Goal: Check status: Check status

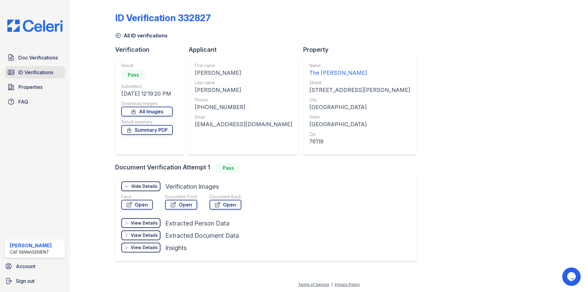
click at [48, 69] on span "ID Verifications" at bounding box center [35, 72] width 35 height 7
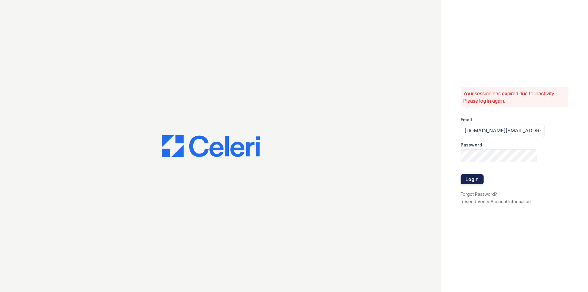
click at [472, 183] on button "Login" at bounding box center [472, 179] width 23 height 10
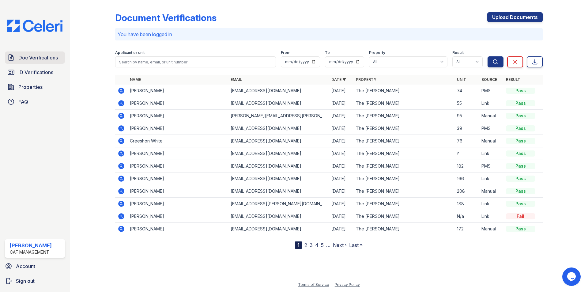
click at [41, 54] on link "Doc Verifications" at bounding box center [35, 57] width 60 height 12
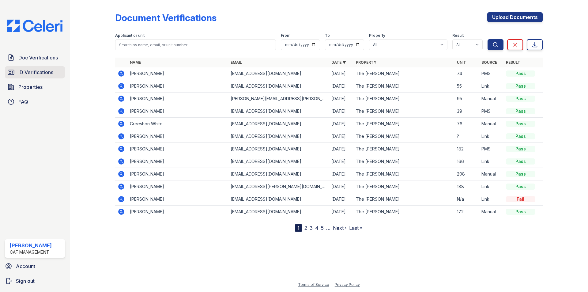
click at [41, 69] on span "ID Verifications" at bounding box center [35, 72] width 35 height 7
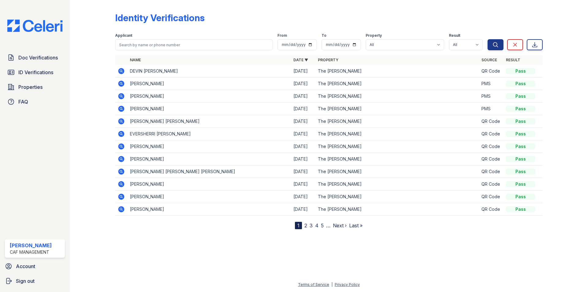
click at [122, 83] on icon at bounding box center [121, 83] width 2 height 2
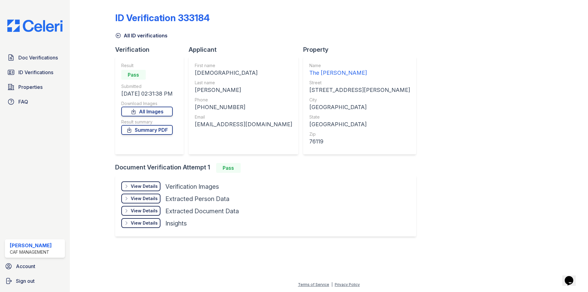
click at [141, 179] on div "View Details Details Hide Details Details Verification Images Face Open Documen…" at bounding box center [265, 205] width 301 height 61
click at [142, 182] on div "View Details Details" at bounding box center [140, 186] width 39 height 10
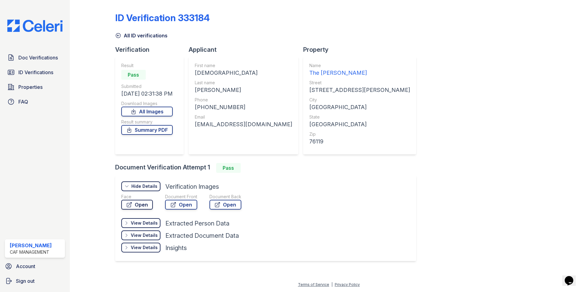
click at [136, 204] on link "Open" at bounding box center [137, 205] width 32 height 10
click at [186, 210] on div "Document Front Open" at bounding box center [181, 203] width 32 height 18
click at [155, 130] on link "Summary PDF" at bounding box center [146, 130] width 51 height 10
